Goal: Task Accomplishment & Management: Manage account settings

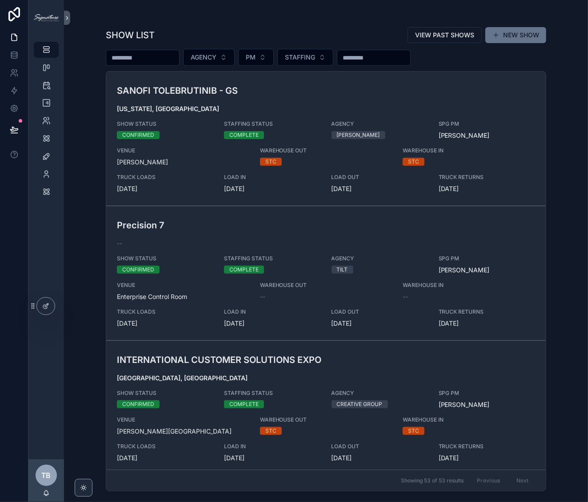
click at [176, 62] on input "scrollable content" at bounding box center [142, 58] width 73 height 12
type input "*****"
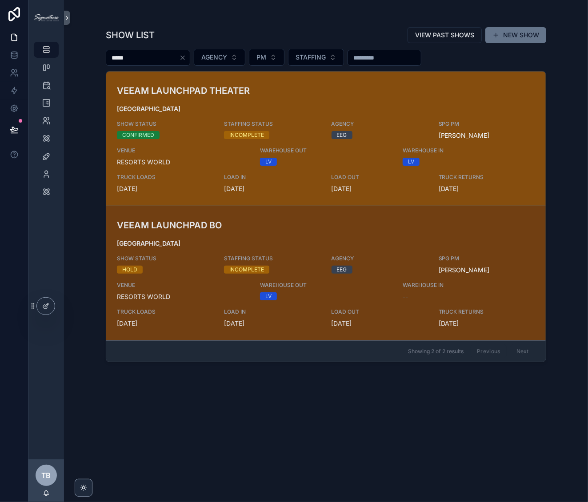
click at [228, 90] on h3 "VEEAM LAUNCHPAD THEATER" at bounding box center [254, 90] width 275 height 13
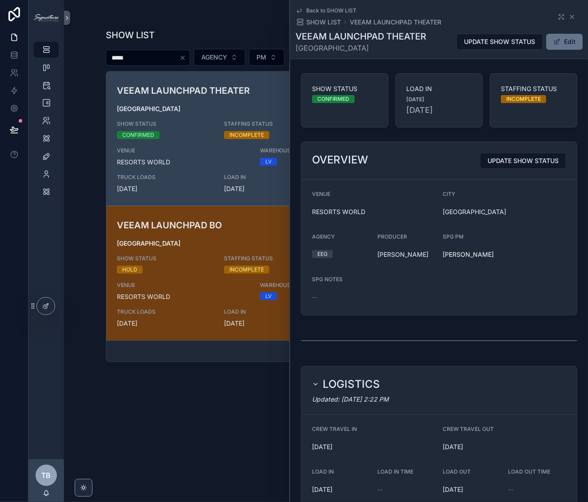
click at [572, 16] on div "Back to SHOW LIST SHOW LIST VEEAM LAUNCHPAD THEATER" at bounding box center [439, 17] width 287 height 20
click at [570, 15] on div "Back to SHOW LIST SHOW LIST VEEAM LAUNCHPAD THEATER" at bounding box center [439, 17] width 287 height 20
click at [569, 15] on icon "scrollable content" at bounding box center [571, 16] width 7 height 7
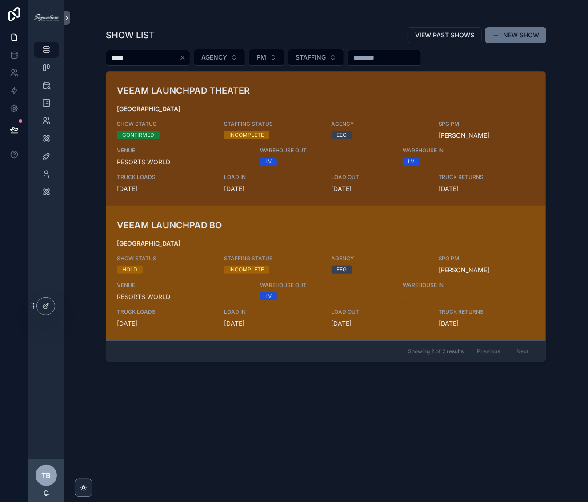
click at [313, 253] on div "VEEAM LAUNCHPAD [GEOGRAPHIC_DATA] SHOW STATUS HOLD STAFFING STATUS INCOMPLETE A…" at bounding box center [326, 273] width 418 height 109
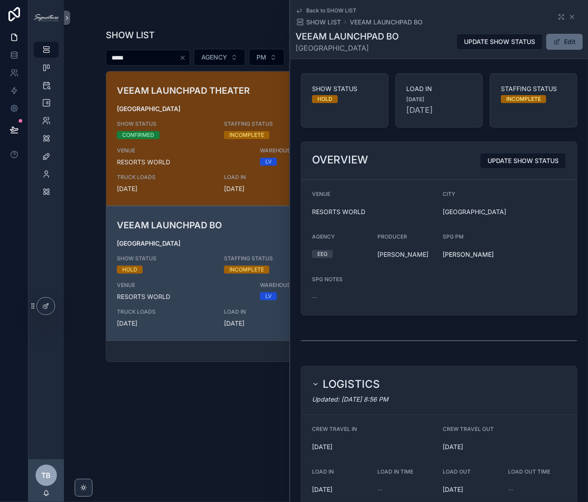
click at [561, 44] on button "Edit" at bounding box center [564, 42] width 36 height 16
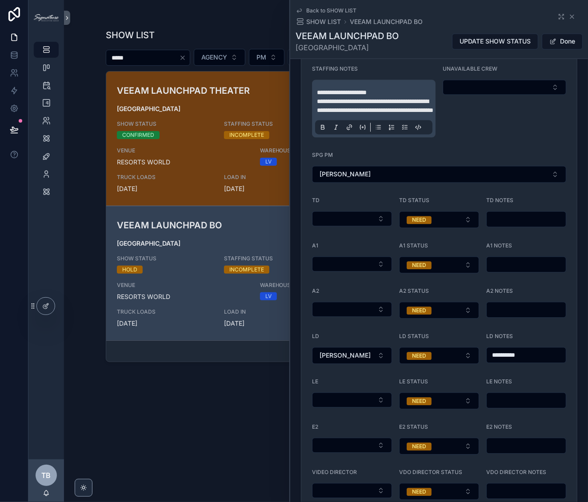
scroll to position [895, 0]
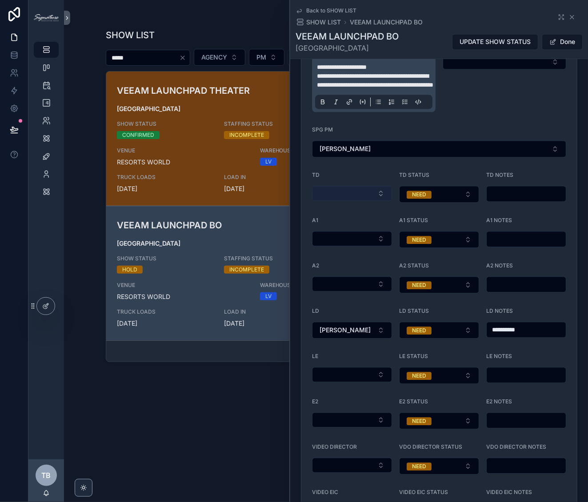
click at [368, 199] on button "Select Button" at bounding box center [352, 193] width 80 height 15
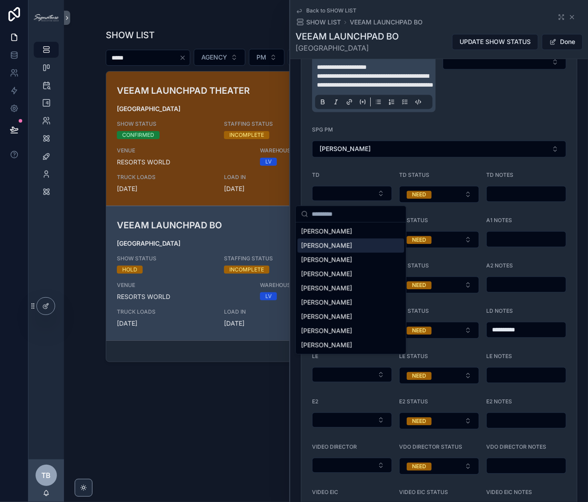
click at [344, 248] on div "[PERSON_NAME]" at bounding box center [350, 246] width 107 height 14
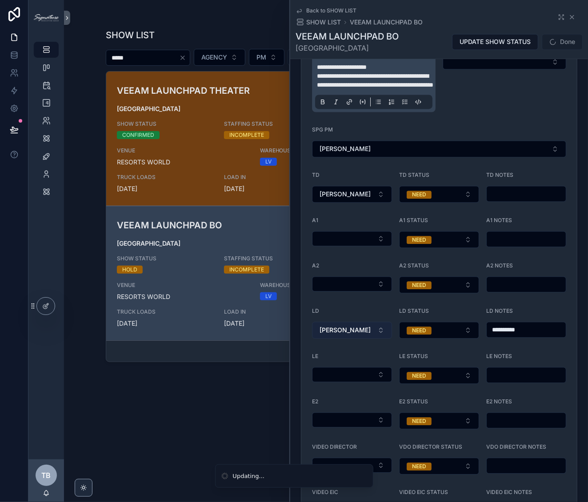
click at [373, 333] on button "[PERSON_NAME]" at bounding box center [352, 330] width 80 height 17
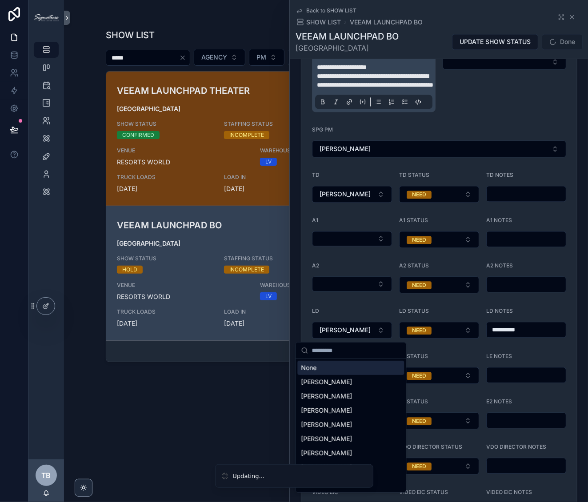
click at [351, 367] on div "None" at bounding box center [350, 368] width 107 height 14
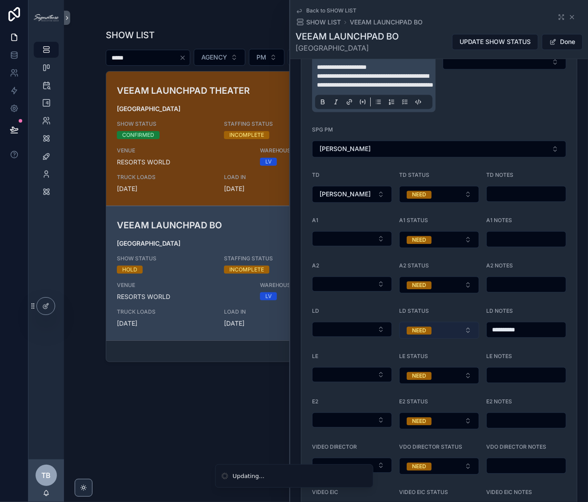
drag, startPoint x: 516, startPoint y: 330, endPoint x: 458, endPoint y: 328, distance: 58.3
click at [458, 328] on form "**********" at bounding box center [439, 279] width 276 height 501
click at [501, 193] on input "scrollable content" at bounding box center [526, 194] width 79 height 12
paste input "**********"
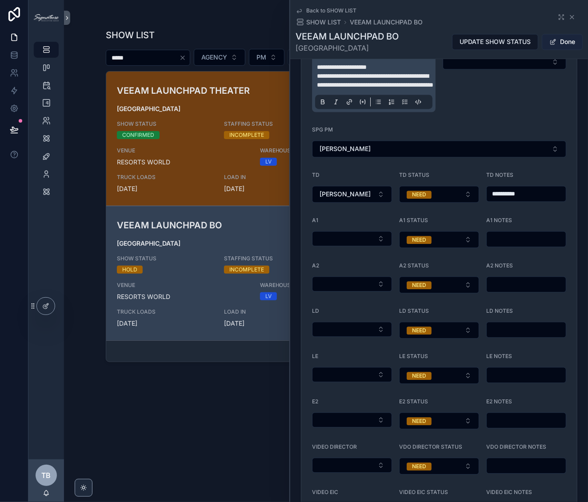
type input "**********"
click at [559, 49] on button "Done" at bounding box center [562, 42] width 41 height 16
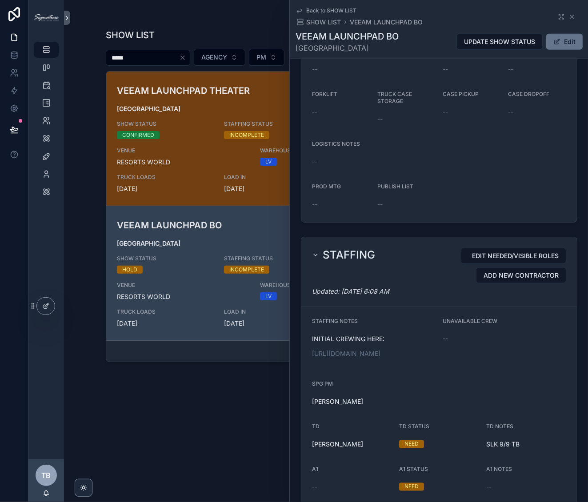
scroll to position [694, 0]
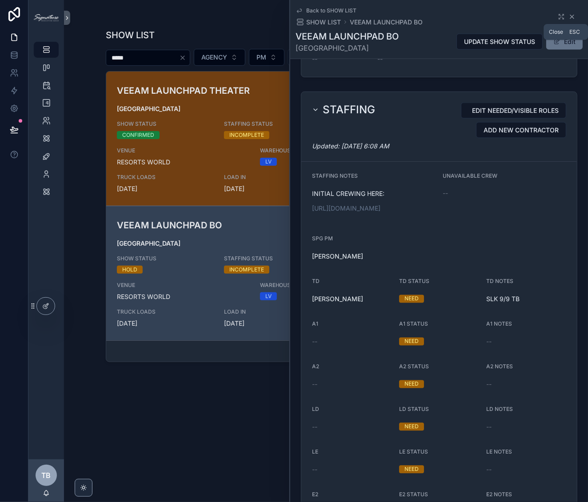
click at [570, 18] on icon "scrollable content" at bounding box center [572, 17] width 4 height 4
